Goal: Communication & Community: Participate in discussion

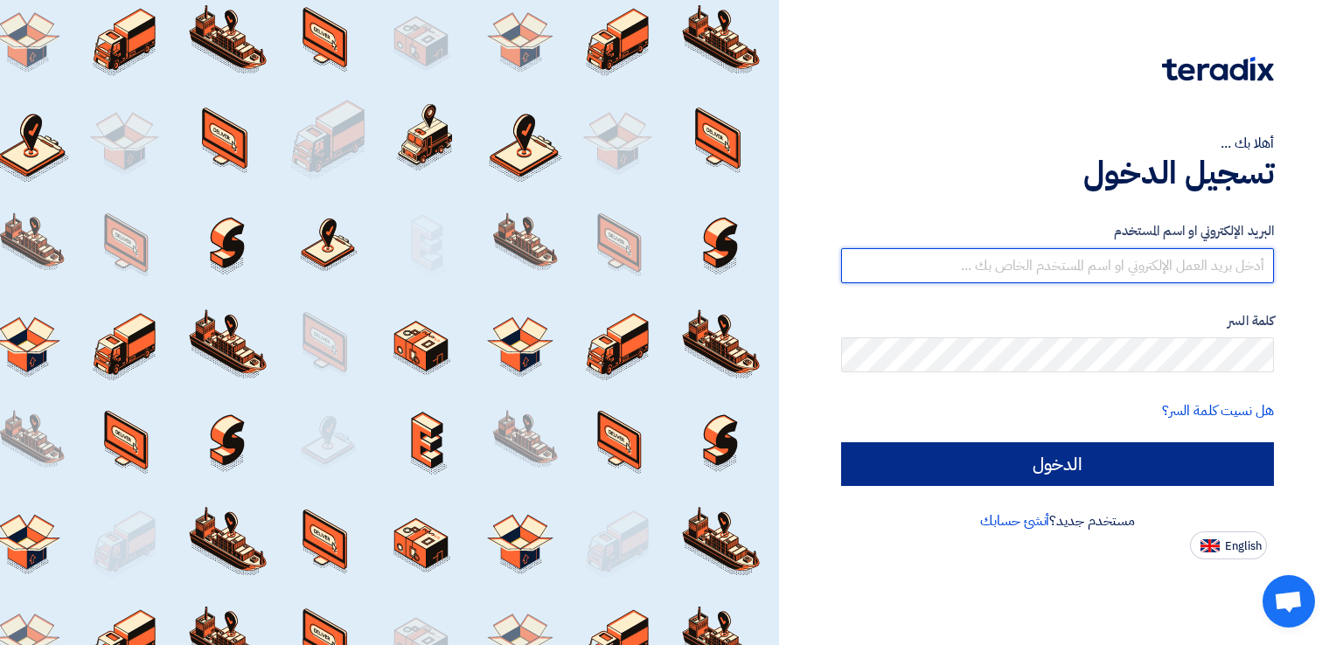
type input "[PERSON_NAME][EMAIL_ADDRESS][DOMAIN_NAME]"
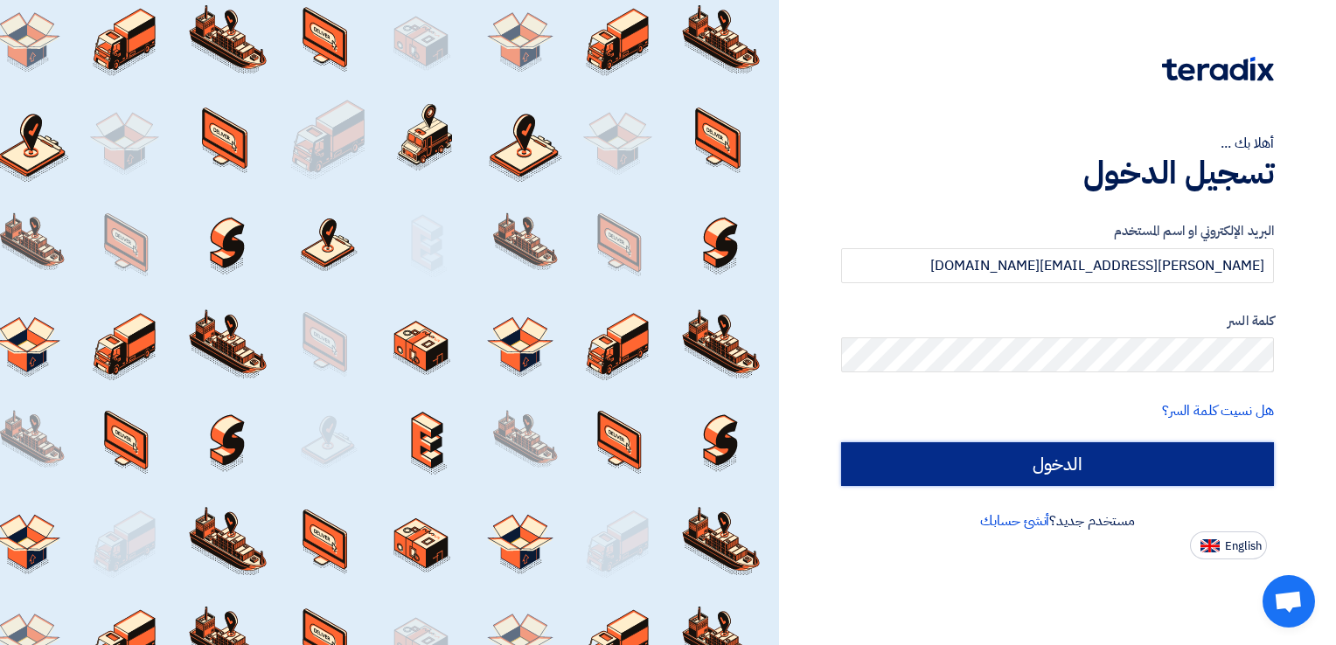
click at [936, 465] on input "الدخول" at bounding box center [1057, 464] width 433 height 44
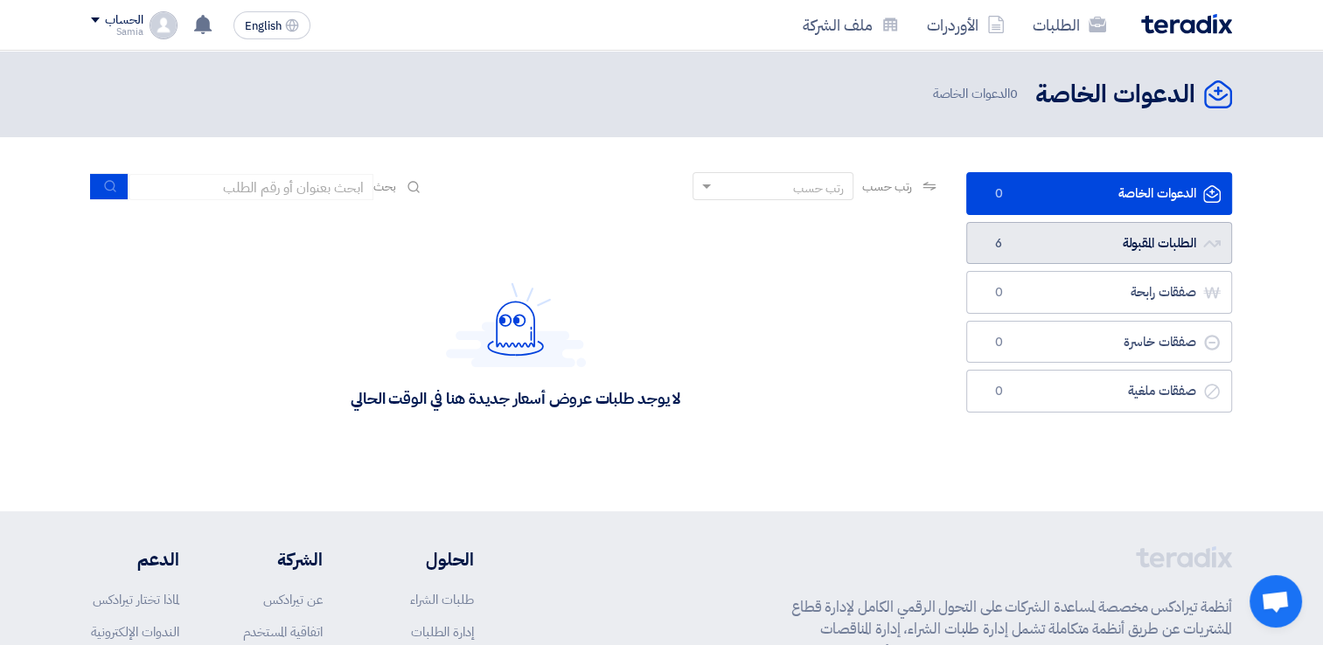
click at [1113, 233] on link "الطلبات المقبولة الطلبات المقبولة 6" at bounding box center [1099, 243] width 266 height 43
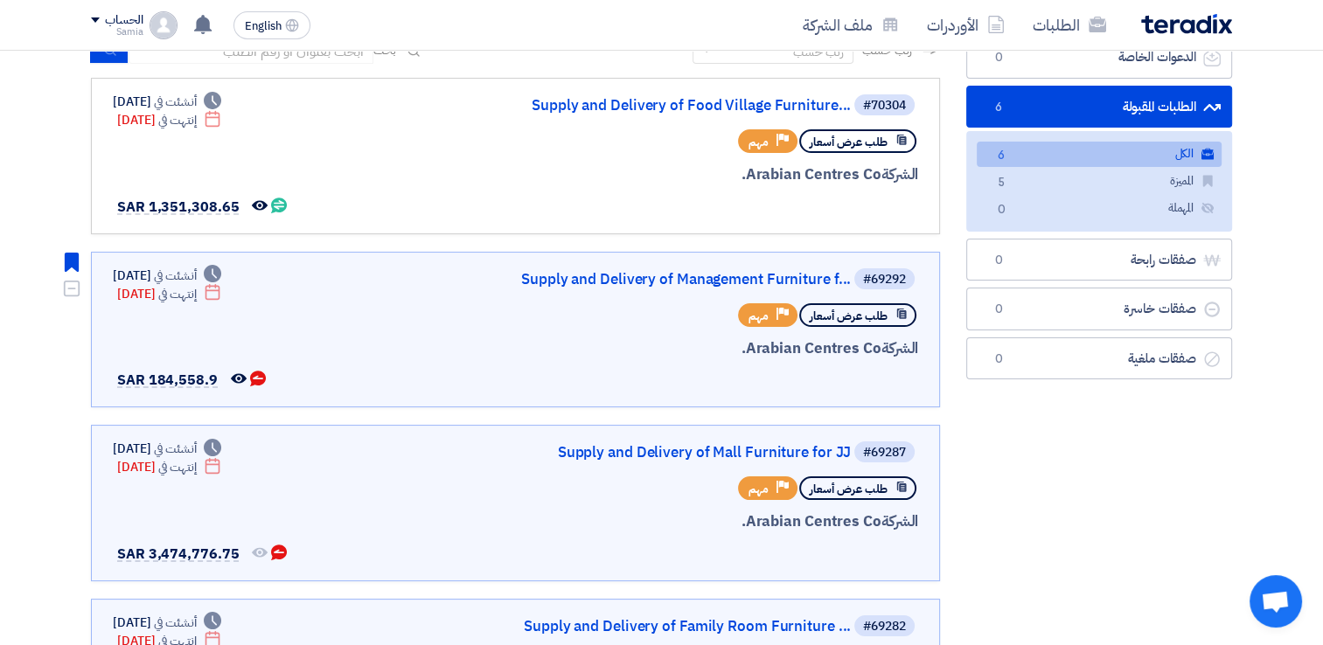
scroll to position [175, 0]
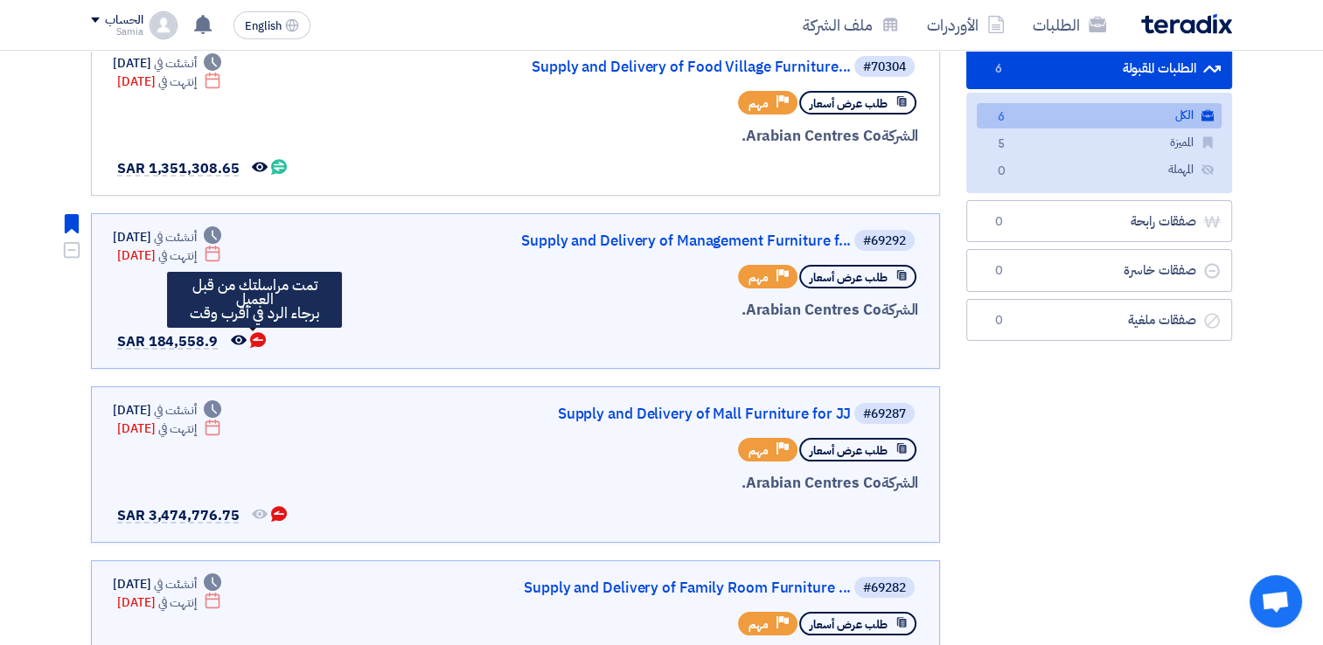
click at [250, 336] on use at bounding box center [258, 340] width 16 height 16
click at [255, 333] on use at bounding box center [258, 340] width 16 height 16
click at [250, 335] on use at bounding box center [258, 340] width 16 height 16
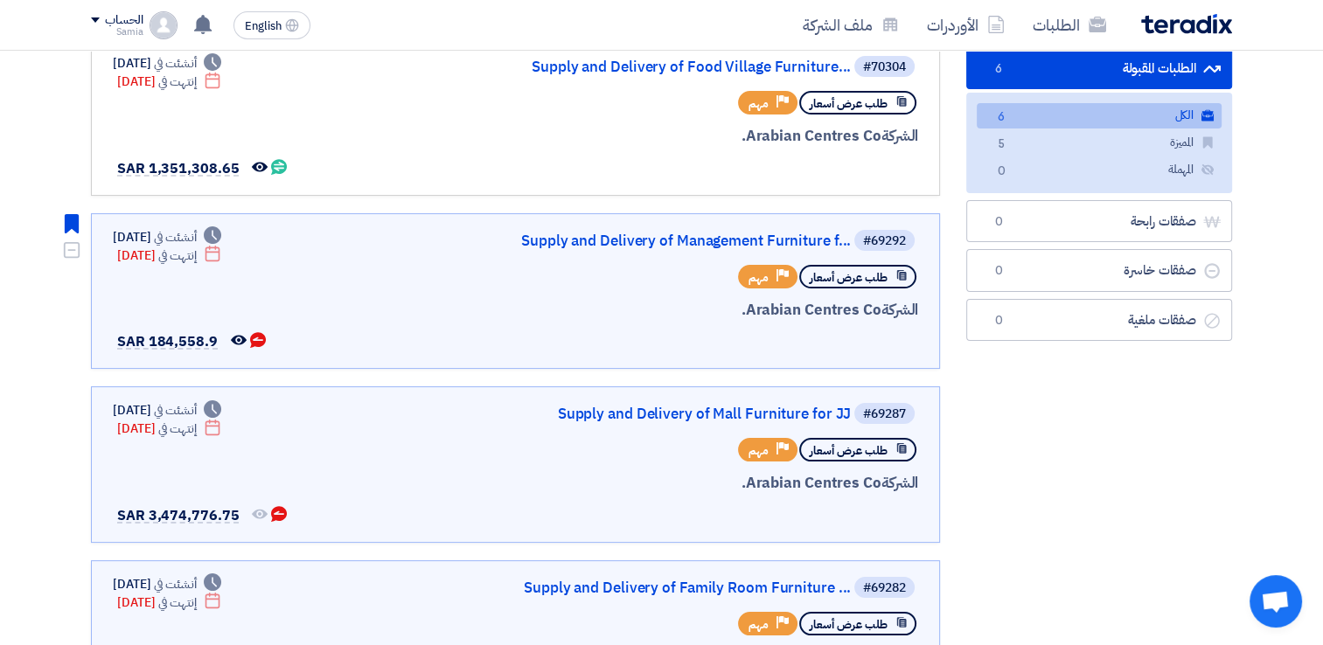
click at [498, 306] on div "الشركة Arabian Centres Co." at bounding box center [708, 310] width 421 height 23
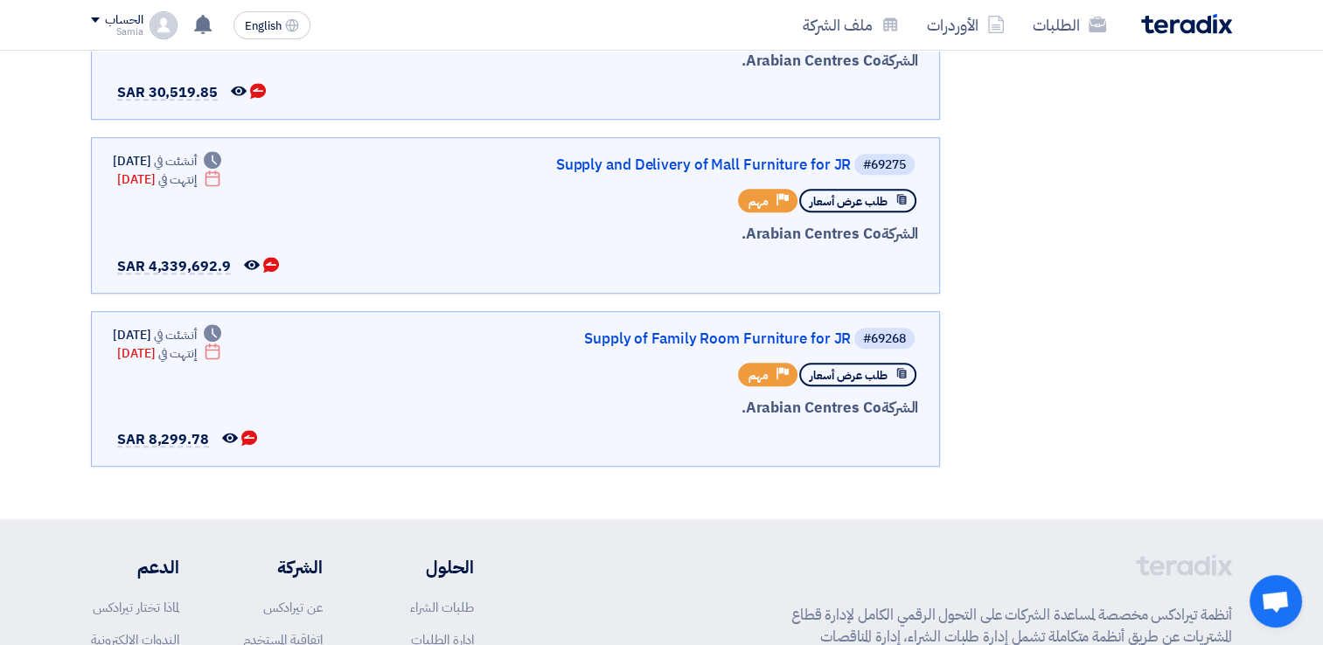
scroll to position [787, 0]
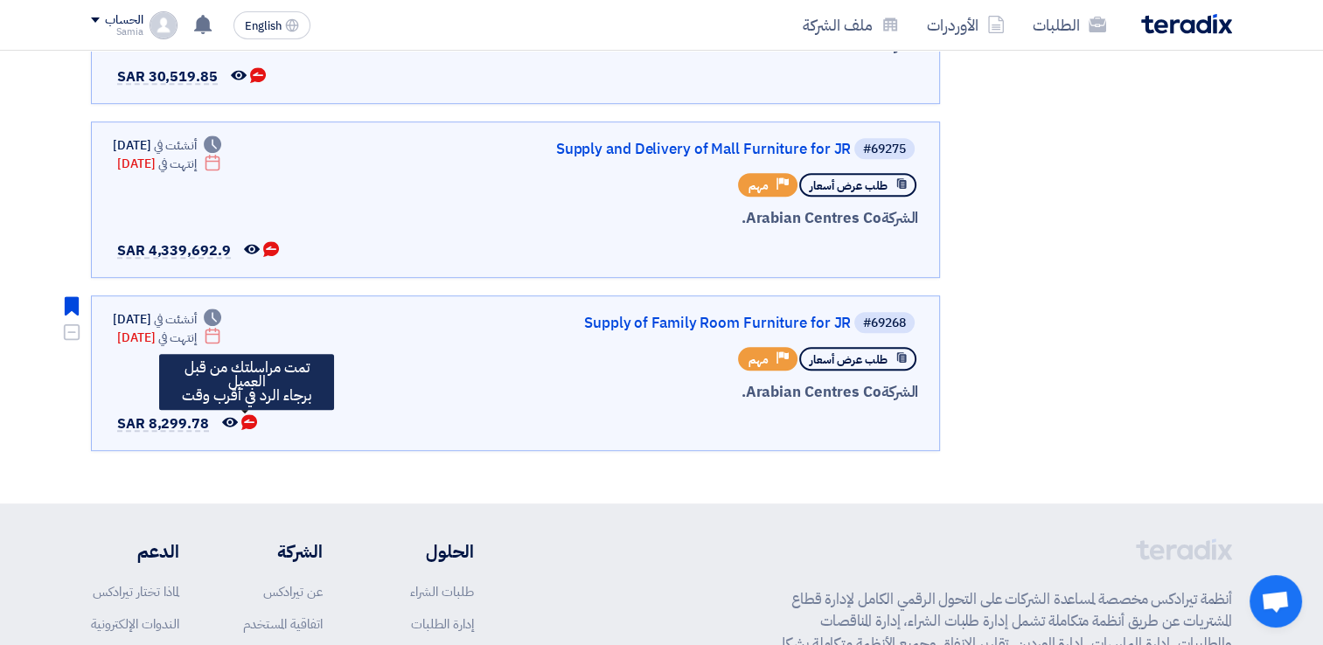
click at [245, 414] on use at bounding box center [249, 422] width 16 height 16
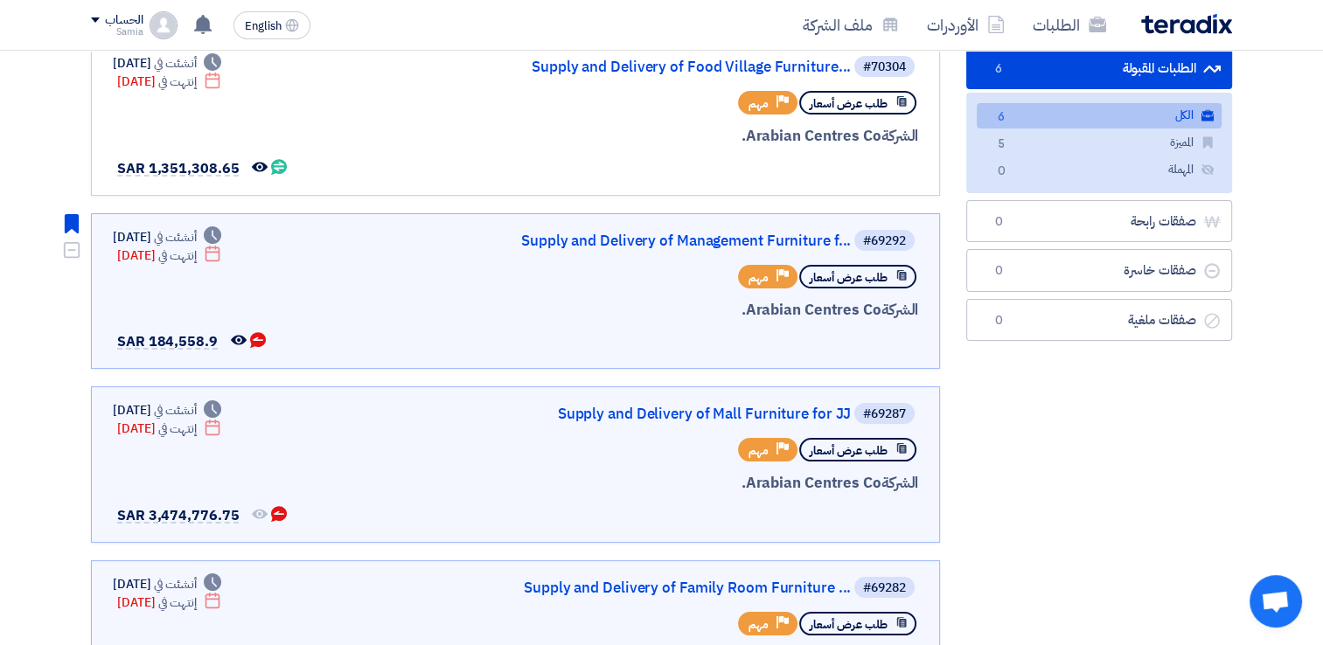
scroll to position [87, 0]
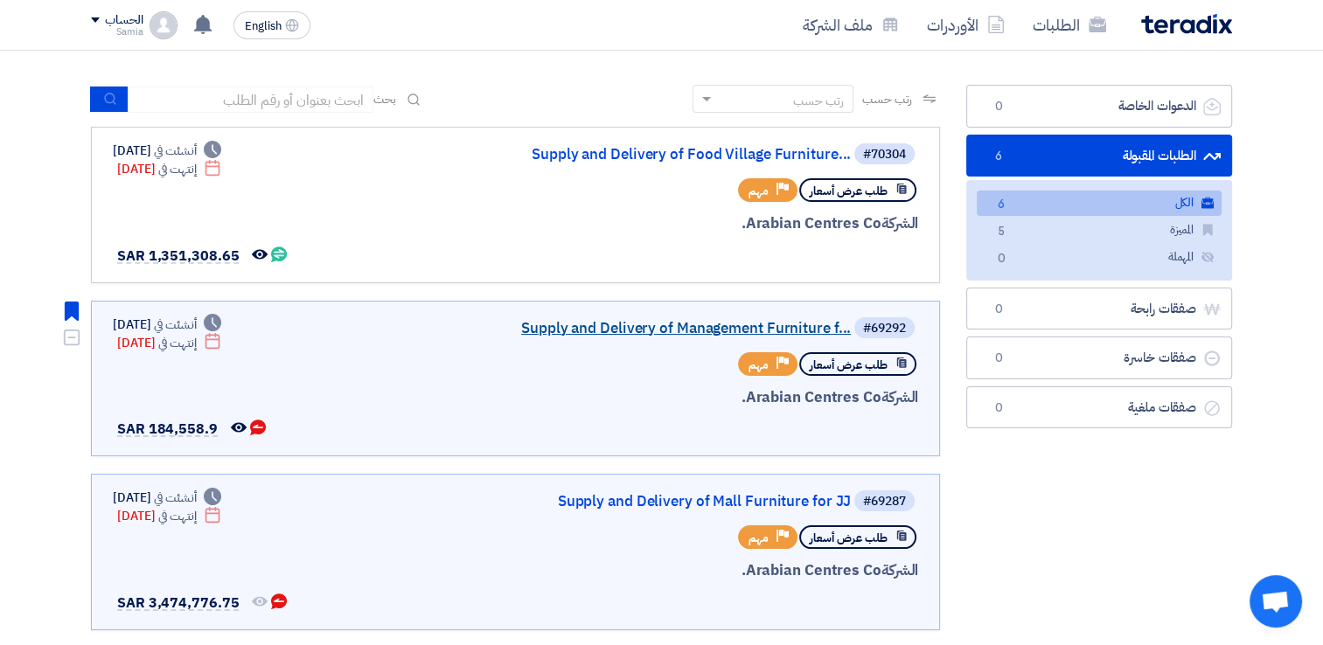
click at [584, 323] on link "Supply and Delivery of Management Furniture f..." at bounding box center [676, 329] width 350 height 16
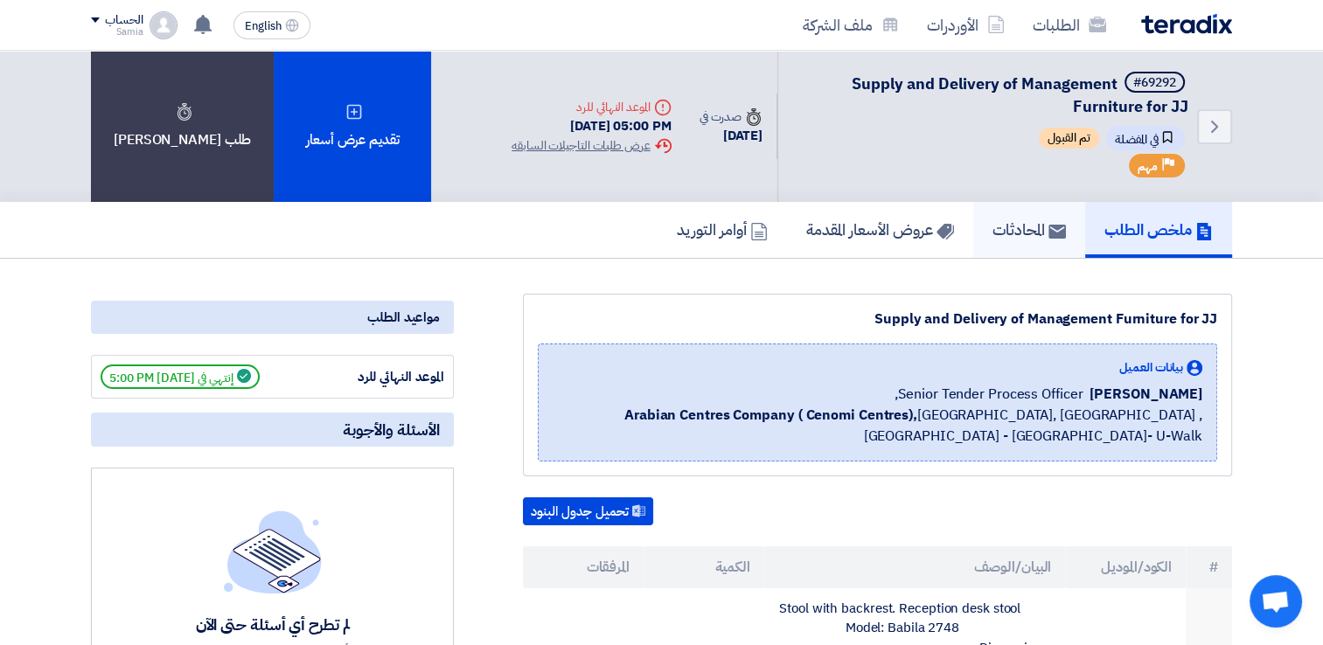
click at [1020, 220] on h5 "المحادثات" at bounding box center [1028, 229] width 73 height 20
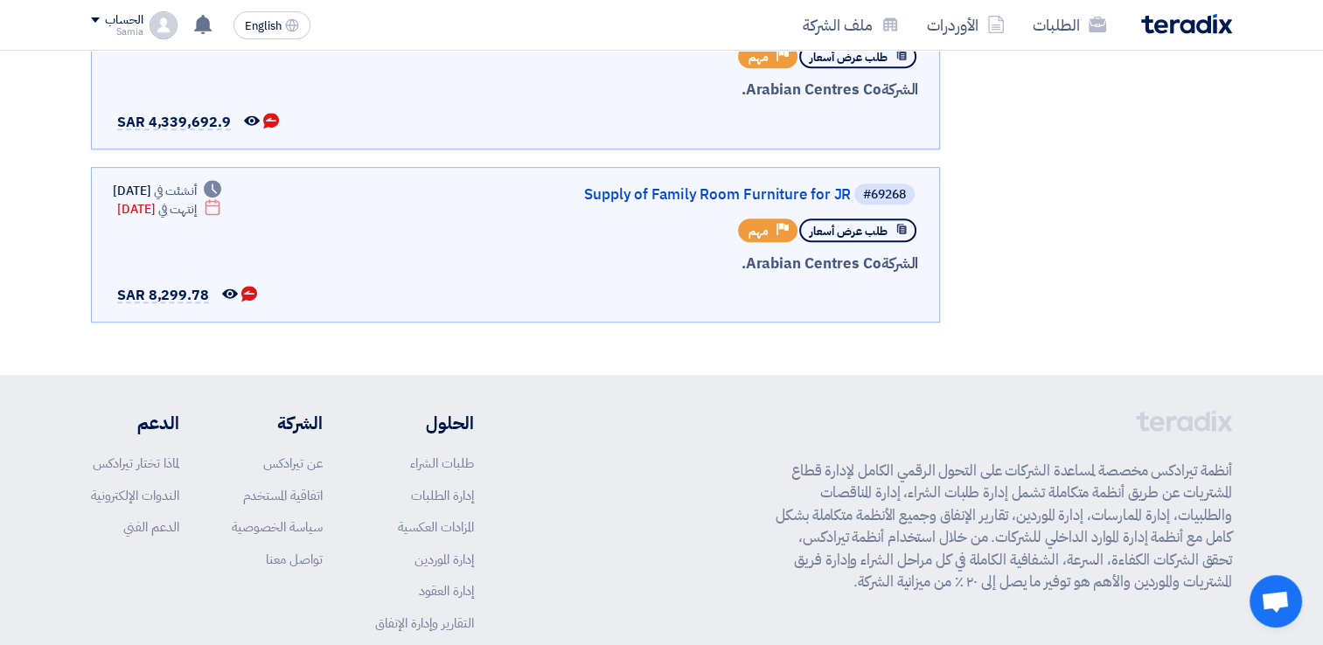
scroll to position [962, 0]
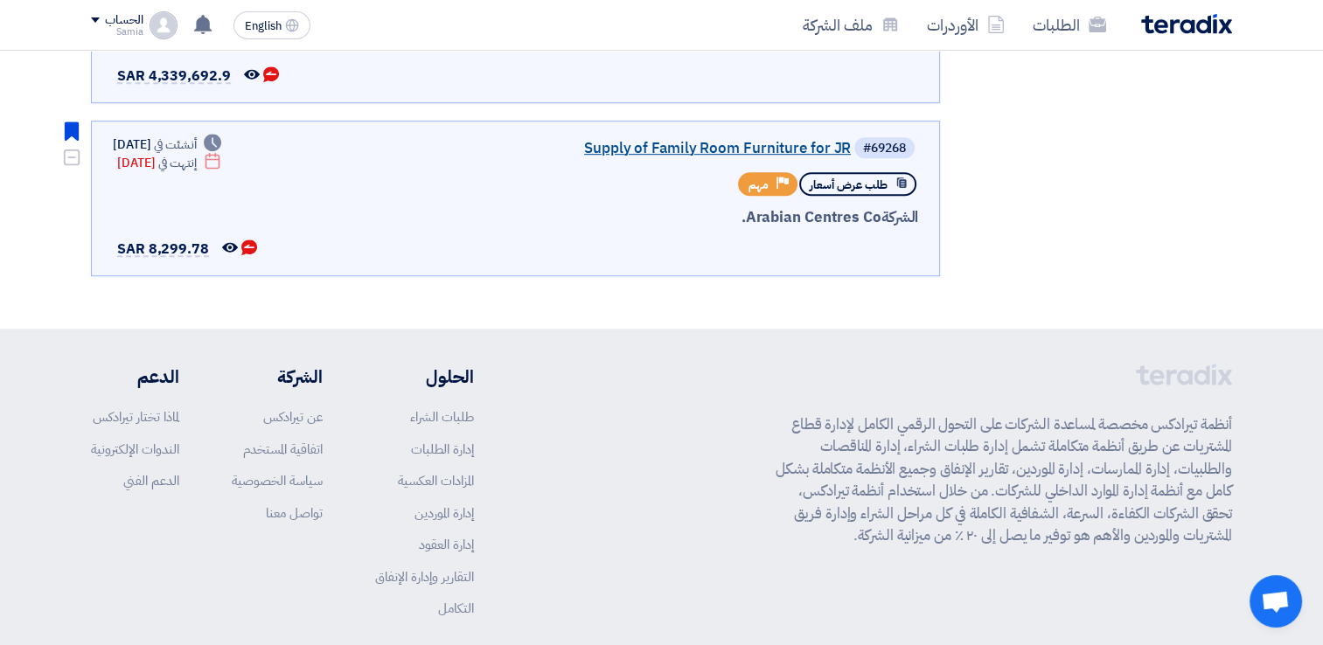
click at [625, 141] on link "Supply of Family Room Furniture for JR" at bounding box center [676, 149] width 350 height 16
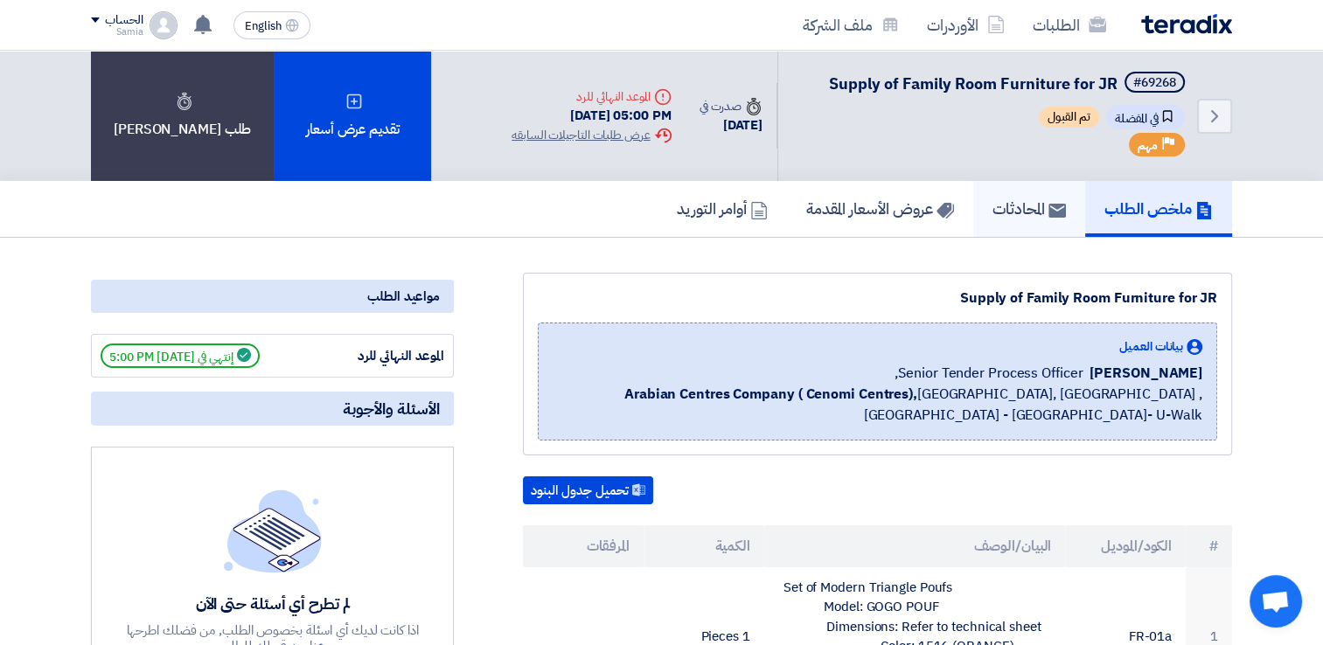
click at [1029, 216] on h5 "المحادثات" at bounding box center [1028, 208] width 73 height 20
